Goal: Task Accomplishment & Management: Use online tool/utility

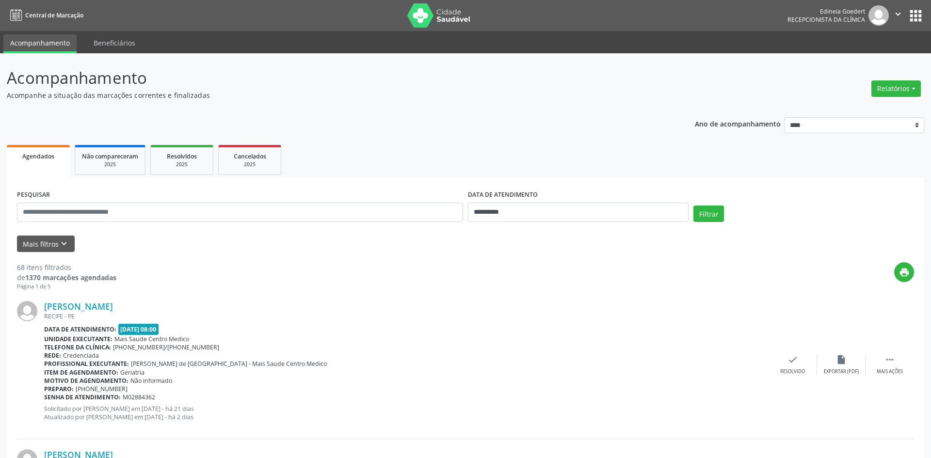
click at [908, 88] on button "Relatórios" at bounding box center [895, 88] width 49 height 16
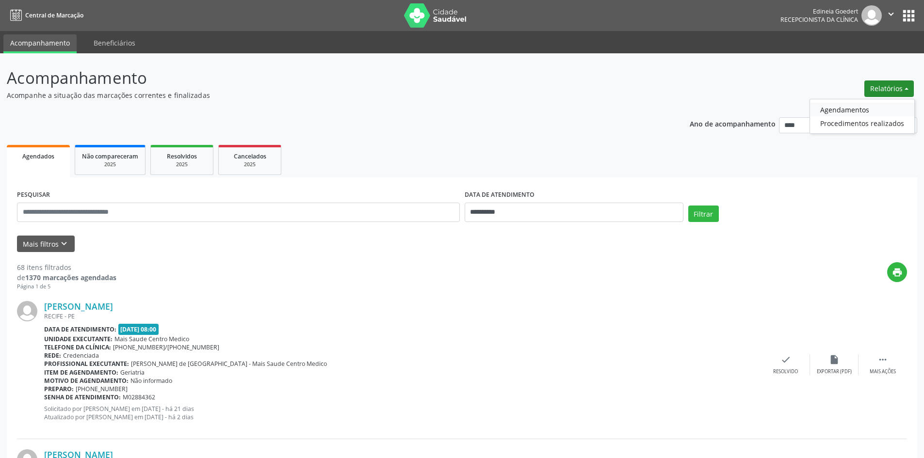
click at [842, 109] on link "Agendamentos" at bounding box center [862, 110] width 104 height 14
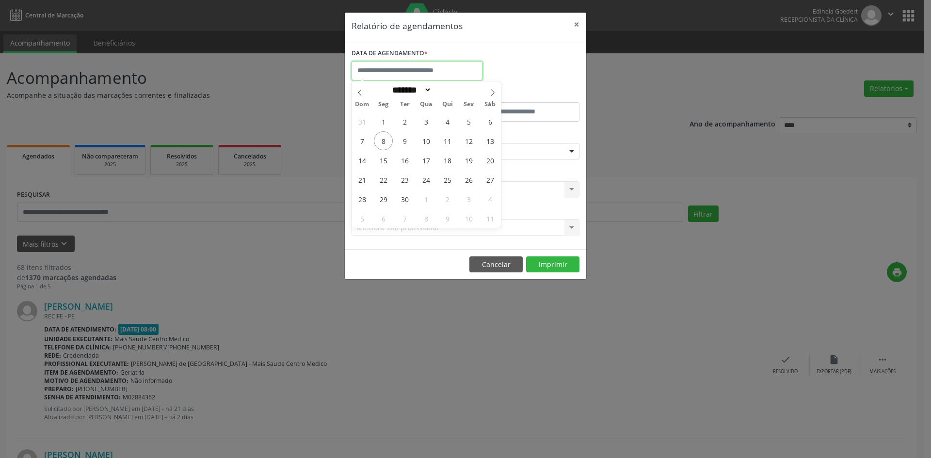
click at [428, 77] on input "text" at bounding box center [417, 70] width 131 height 19
click at [387, 141] on span "8" at bounding box center [383, 140] width 19 height 19
type input "**********"
click at [387, 141] on span "8" at bounding box center [383, 140] width 19 height 19
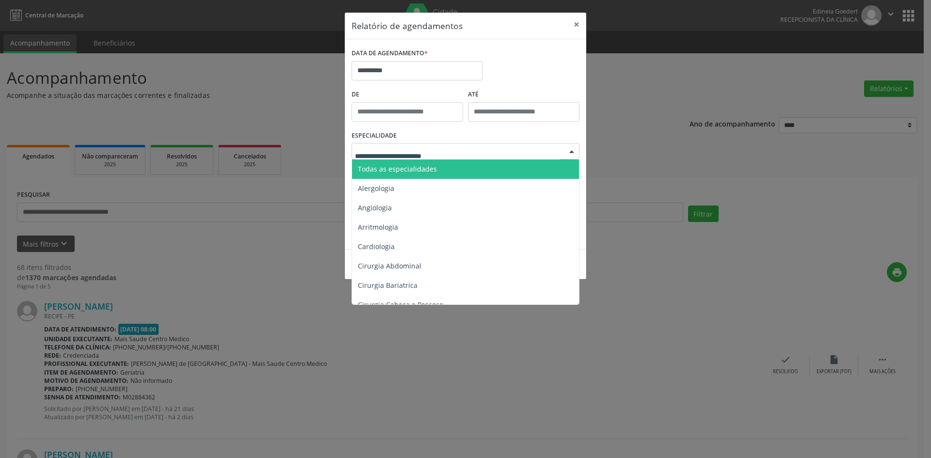
click at [389, 145] on div at bounding box center [466, 151] width 228 height 16
click at [393, 162] on span "Todas as especialidades" at bounding box center [466, 169] width 228 height 19
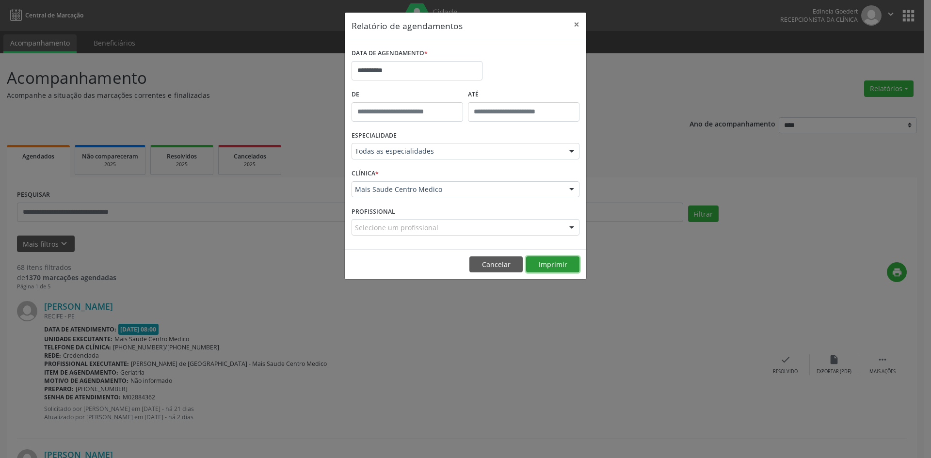
click at [554, 260] on button "Imprimir" at bounding box center [552, 265] width 53 height 16
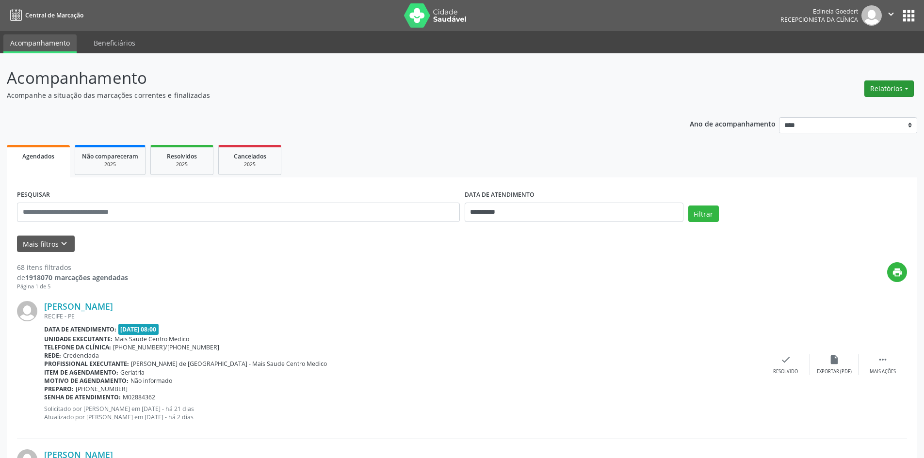
click at [883, 93] on button "Relatórios" at bounding box center [888, 88] width 49 height 16
click at [865, 112] on link "Agendamentos" at bounding box center [862, 110] width 104 height 14
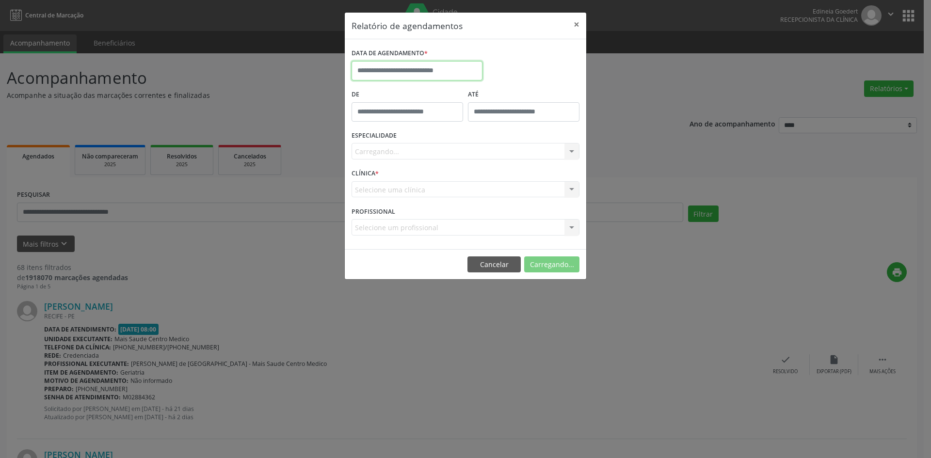
click at [447, 64] on input "text" at bounding box center [417, 70] width 131 height 19
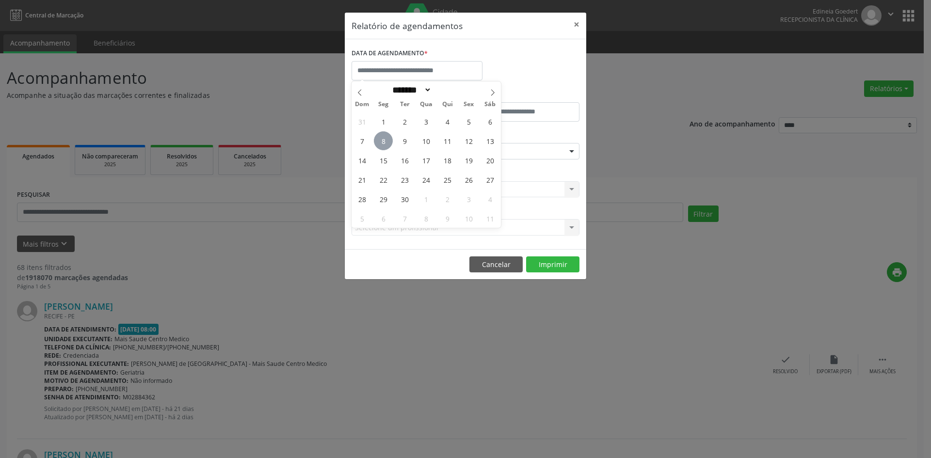
click at [387, 138] on span "8" at bounding box center [383, 140] width 19 height 19
type input "**********"
click at [387, 138] on span "8" at bounding box center [383, 140] width 19 height 19
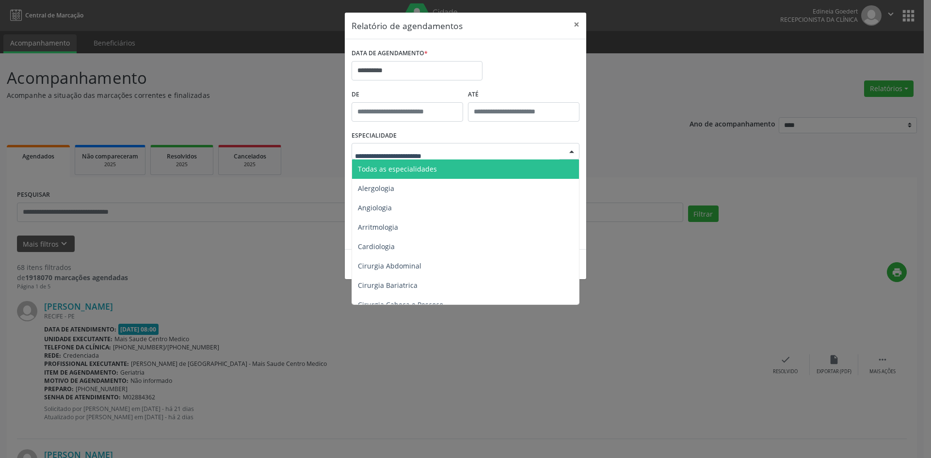
click at [427, 172] on span "Todas as especialidades" at bounding box center [397, 168] width 79 height 9
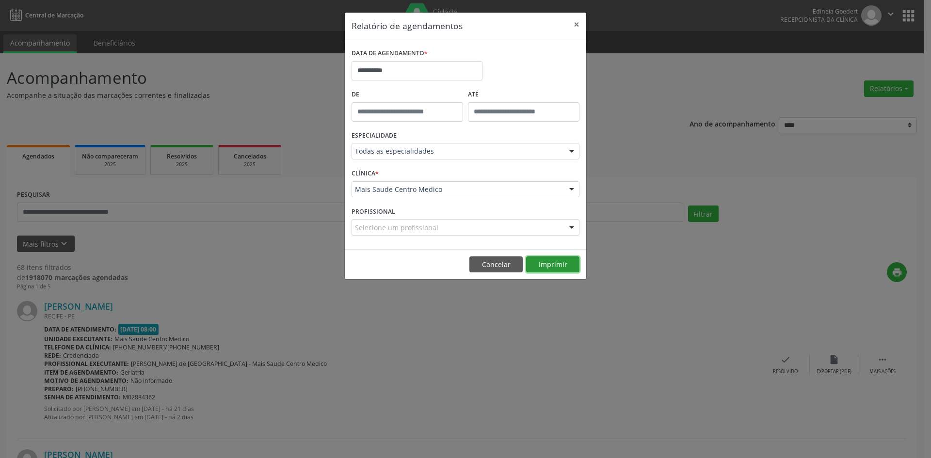
click at [561, 263] on button "Imprimir" at bounding box center [552, 265] width 53 height 16
drag, startPoint x: 575, startPoint y: 18, endPoint x: 576, endPoint y: 24, distance: 5.8
click at [575, 18] on button "×" at bounding box center [576, 25] width 19 height 24
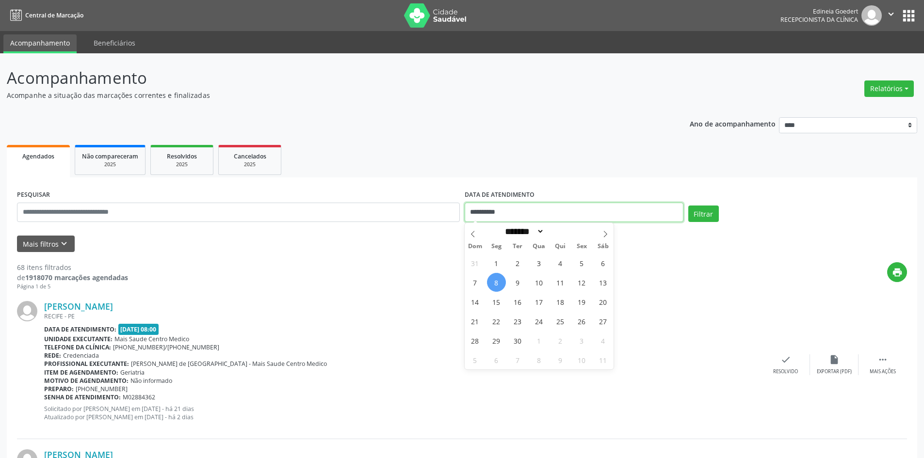
drag, startPoint x: 460, startPoint y: 208, endPoint x: 284, endPoint y: 191, distance: 176.3
click at [284, 191] on div "**********" at bounding box center [462, 208] width 895 height 41
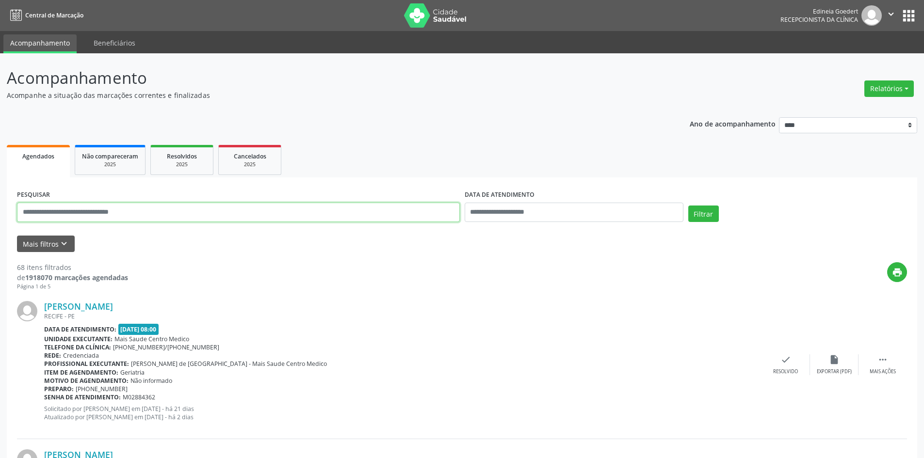
drag, startPoint x: 339, startPoint y: 215, endPoint x: 393, endPoint y: 218, distance: 53.9
click at [350, 215] on input "text" at bounding box center [238, 212] width 443 height 19
type input "**********"
click at [707, 209] on button "Filtrar" at bounding box center [703, 214] width 31 height 16
